Goal: Task Accomplishment & Management: Use online tool/utility

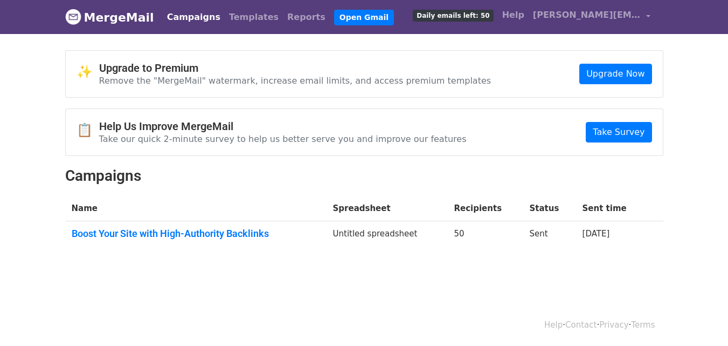
click at [218, 231] on link "Boost Your Site with High-Authority Backlinks" at bounding box center [196, 234] width 249 height 12
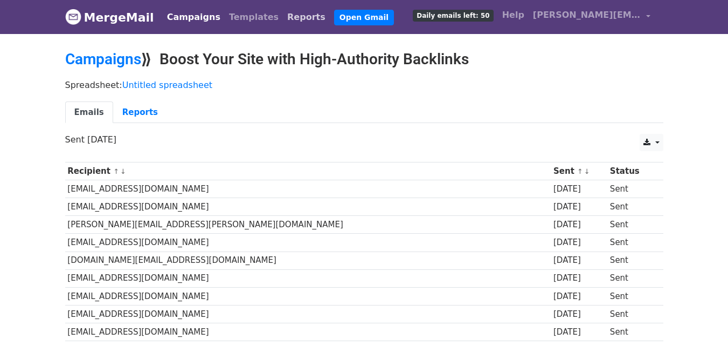
click at [283, 13] on link "Reports" at bounding box center [306, 17] width 47 height 22
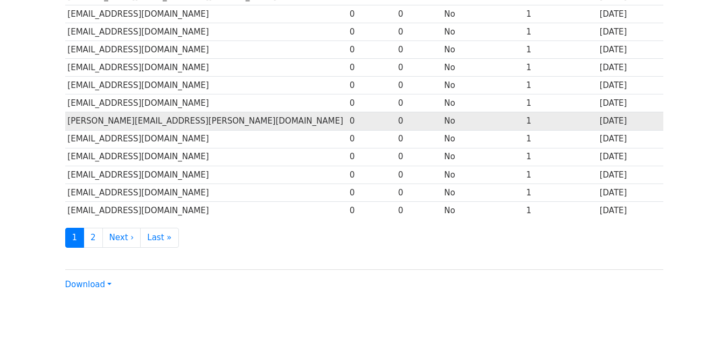
scroll to position [533, 0]
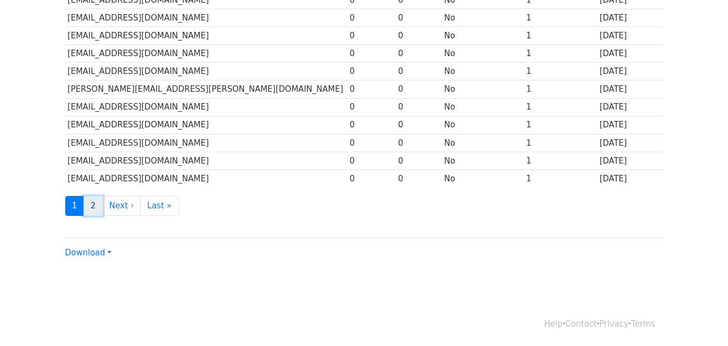
click at [100, 206] on link "2" at bounding box center [93, 206] width 19 height 20
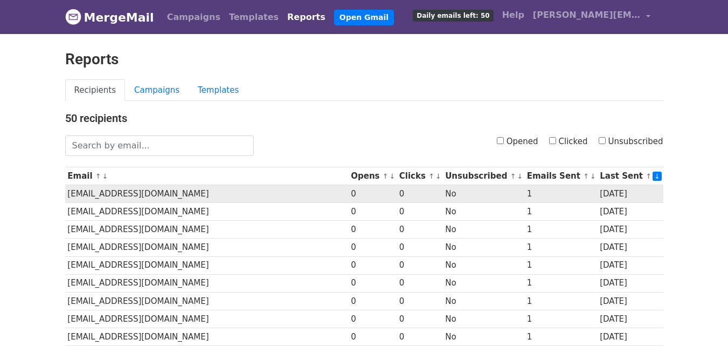
click at [153, 196] on td "milamaxhomes@gmail.com" at bounding box center [207, 194] width 284 height 18
click at [183, 191] on td "milamaxhomes@gmail.com" at bounding box center [207, 194] width 284 height 18
click at [183, 191] on td "[EMAIL_ADDRESS][DOMAIN_NAME]" at bounding box center [207, 194] width 284 height 18
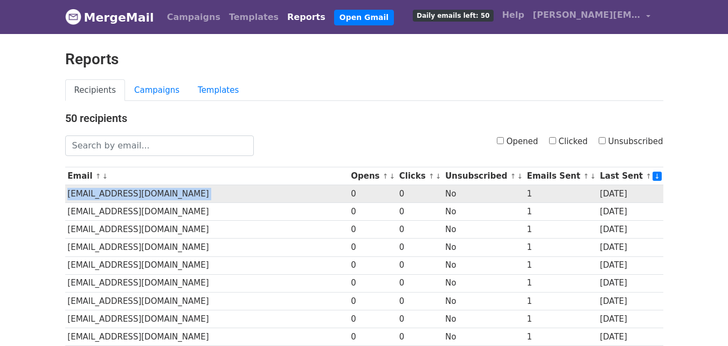
click at [183, 191] on td "[EMAIL_ADDRESS][DOMAIN_NAME]" at bounding box center [207, 194] width 284 height 18
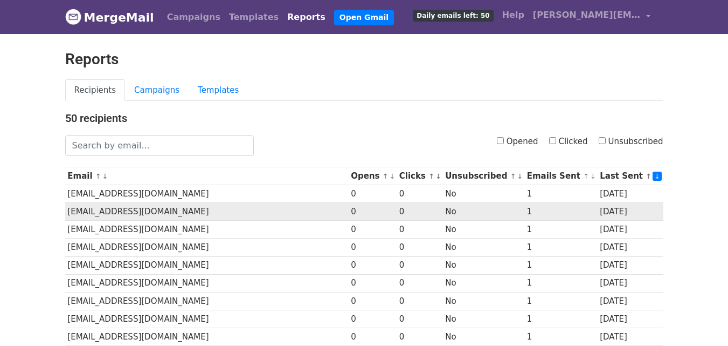
click at [174, 212] on td "[EMAIL_ADDRESS][DOMAIN_NAME]" at bounding box center [207, 212] width 284 height 18
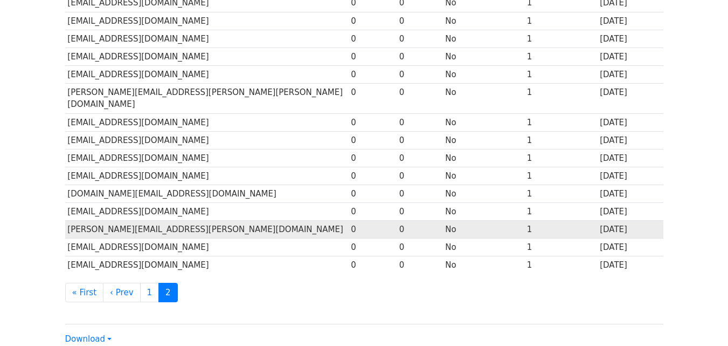
scroll to position [354, 0]
